Goal: Navigation & Orientation: Go to known website

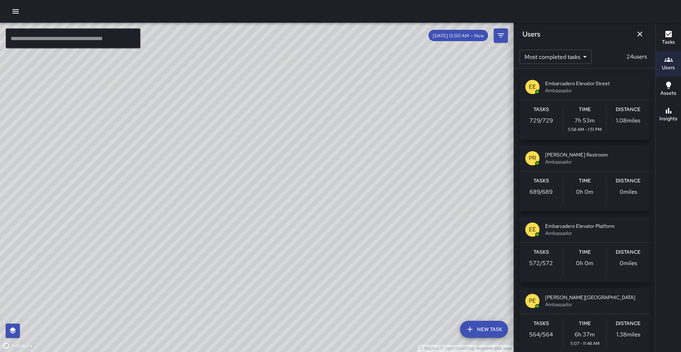
scroll to position [1082, 0]
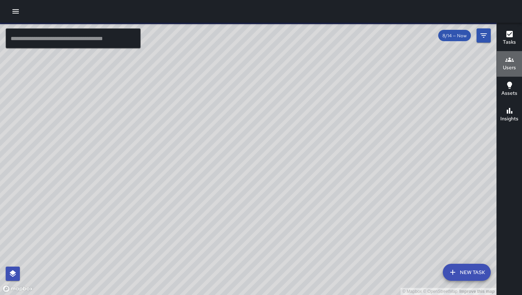
click at [510, 57] on icon "button" at bounding box center [509, 59] width 9 height 9
